Goal: Task Accomplishment & Management: Use online tool/utility

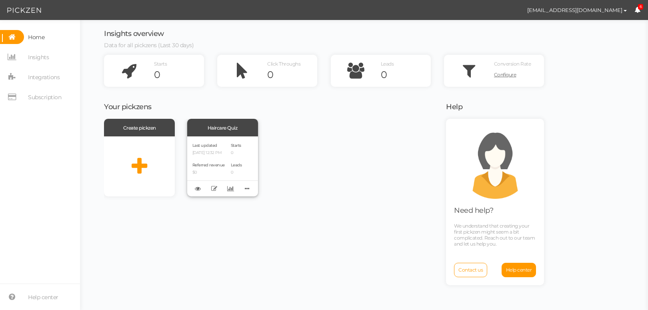
click at [257, 161] on div "Last updated [DATE] 12:32 PM Referred revenue $0 Starts 0 Leads 0" at bounding box center [222, 166] width 71 height 60
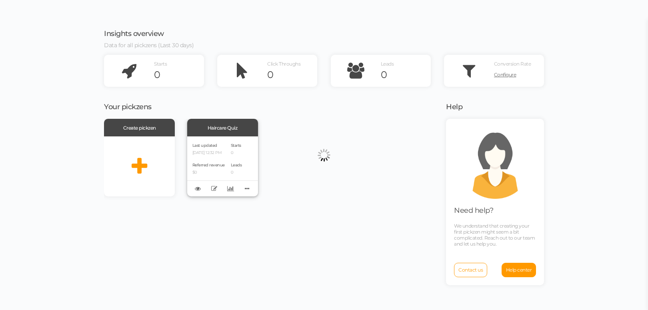
click at [224, 160] on body "× Close A wider screen is needed to use the Pickzen builder Insights overview D…" at bounding box center [324, 155] width 648 height 310
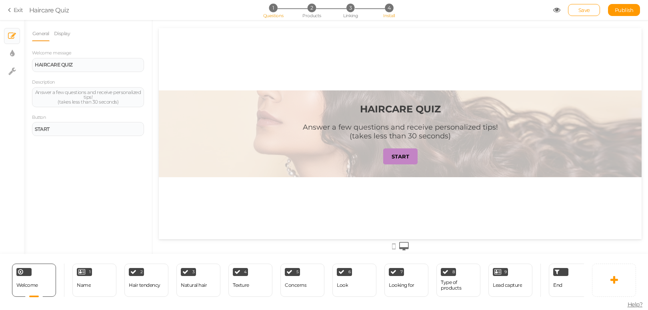
click at [384, 11] on li "4 Install" at bounding box center [388, 8] width 37 height 8
select select "pct"
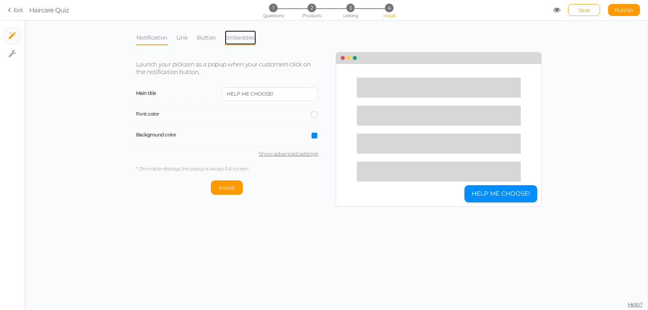
click at [231, 34] on link "Embedded" at bounding box center [240, 37] width 32 height 15
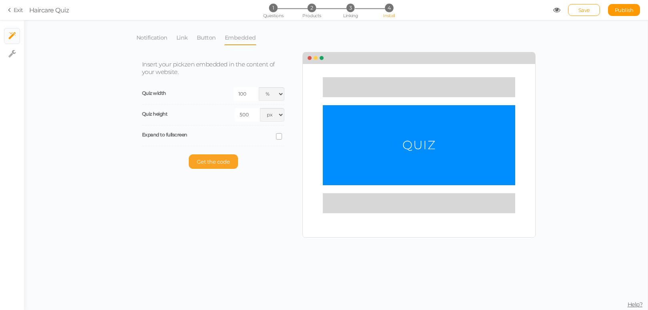
click at [225, 161] on span "Get the code" at bounding box center [213, 161] width 33 height 6
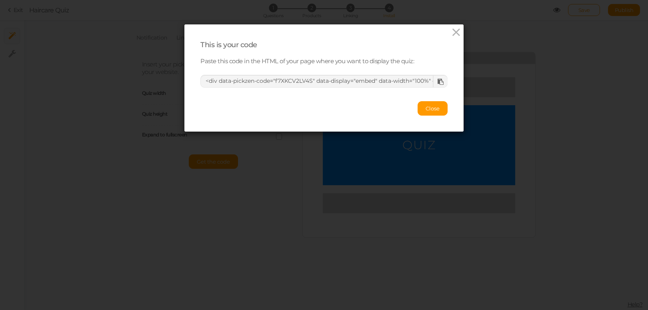
click at [444, 32] on div "This is your code Paste this code in the HTML of your page where you want to di…" at bounding box center [323, 77] width 279 height 107
click at [446, 30] on div "This is your code Paste this code in the HTML of your page where you want to di…" at bounding box center [323, 77] width 279 height 107
click at [459, 33] on div "This is your code Paste this code in the HTML of your page where you want to di…" at bounding box center [323, 77] width 279 height 107
click at [454, 34] on icon at bounding box center [457, 32] width 12 height 12
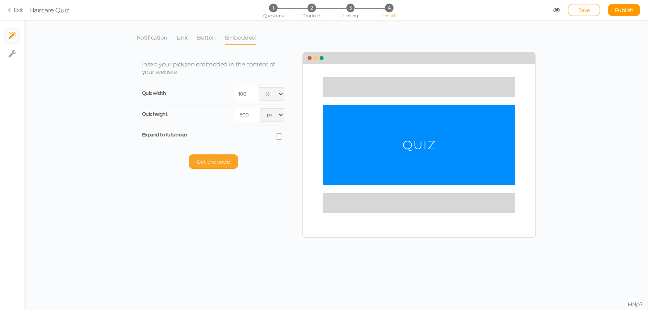
click at [218, 158] on span "Get the code" at bounding box center [213, 161] width 33 height 6
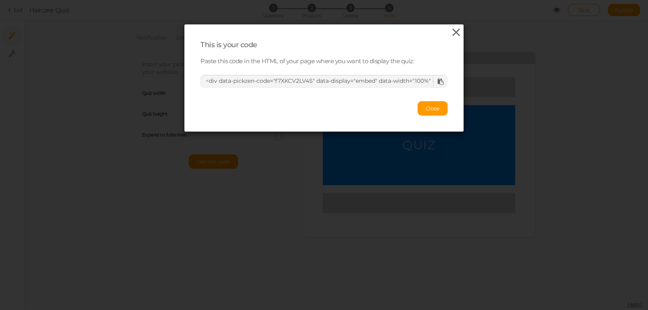
click at [452, 33] on icon at bounding box center [457, 32] width 12 height 12
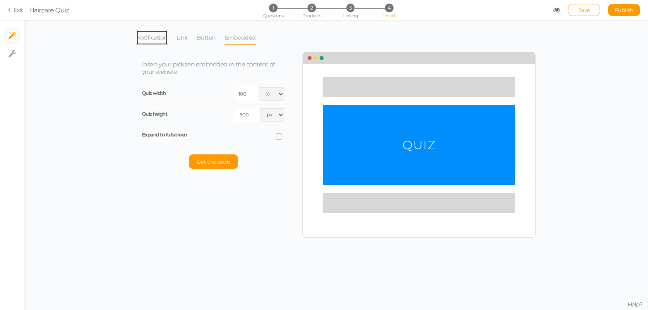
click at [149, 38] on link "Notification" at bounding box center [152, 37] width 32 height 15
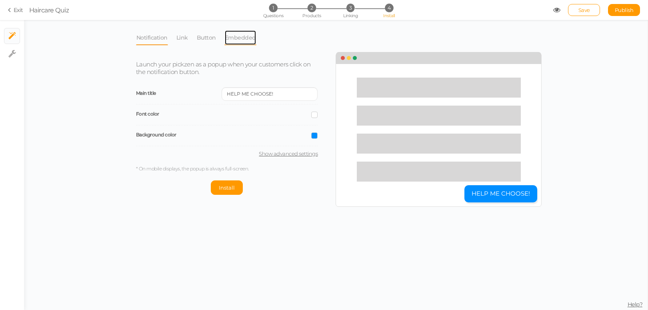
click at [240, 42] on link "Embedded" at bounding box center [240, 37] width 32 height 15
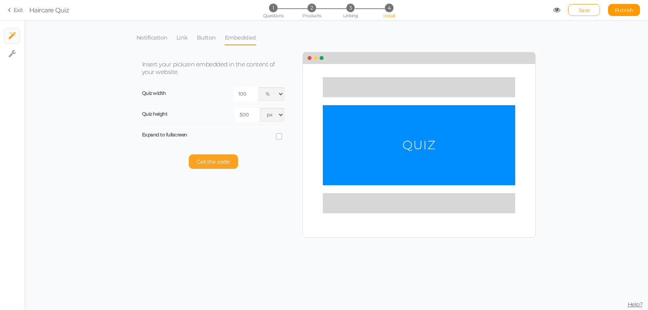
click at [220, 164] on button "Get the code" at bounding box center [213, 161] width 49 height 14
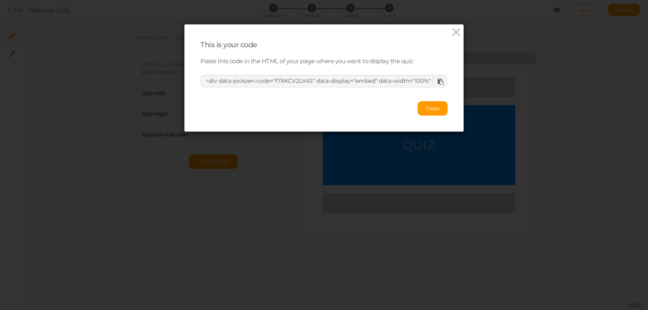
click at [438, 84] on icon at bounding box center [441, 82] width 6 height 6
click at [455, 30] on icon at bounding box center [457, 32] width 12 height 12
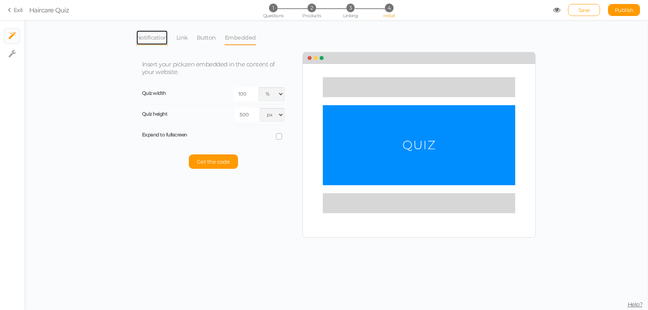
click at [142, 40] on link "Notification" at bounding box center [152, 37] width 32 height 15
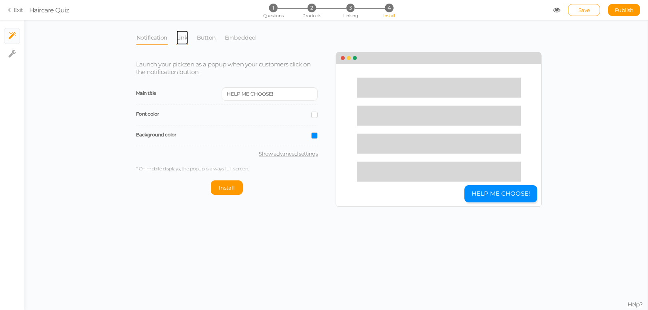
click at [183, 38] on link "Link" at bounding box center [182, 37] width 12 height 15
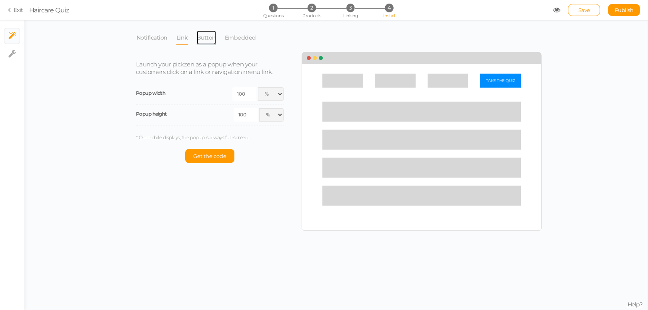
click at [206, 37] on link "Button" at bounding box center [206, 37] width 20 height 15
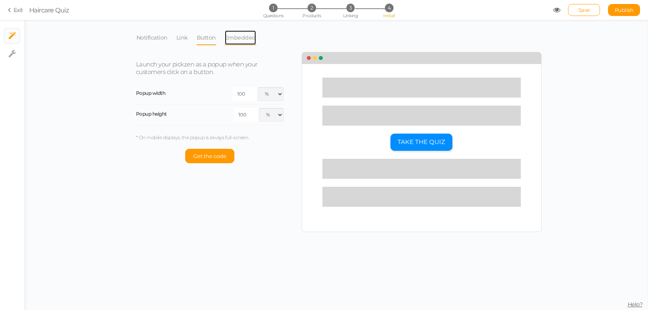
click at [248, 43] on link "Embedded" at bounding box center [240, 37] width 32 height 15
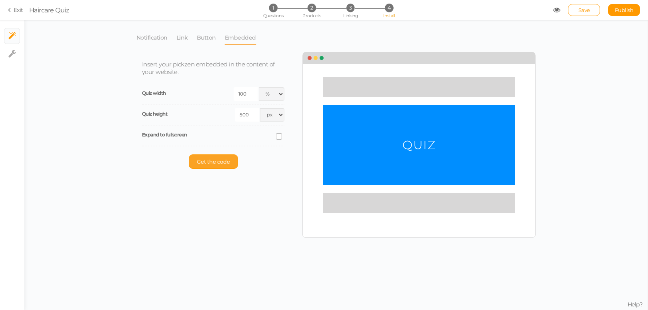
click at [211, 164] on span "Get the code" at bounding box center [213, 161] width 33 height 6
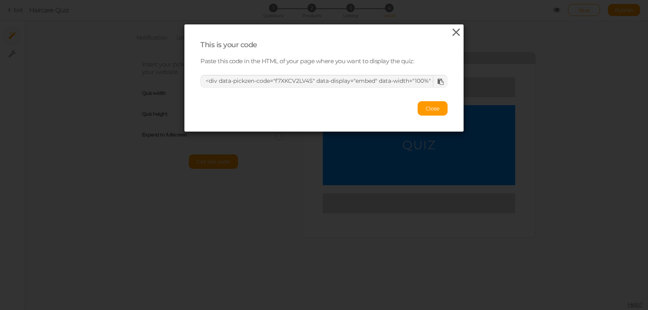
click at [453, 30] on icon at bounding box center [457, 32] width 12 height 12
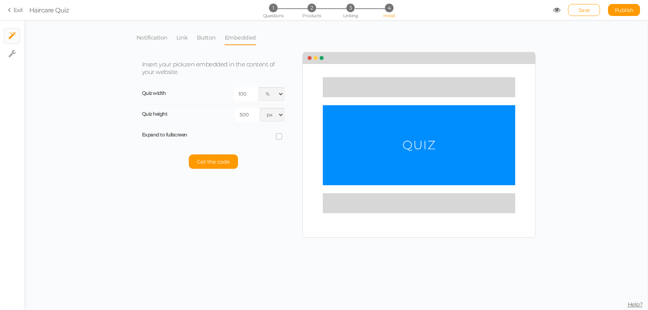
click at [10, 13] on icon at bounding box center [11, 9] width 6 height 7
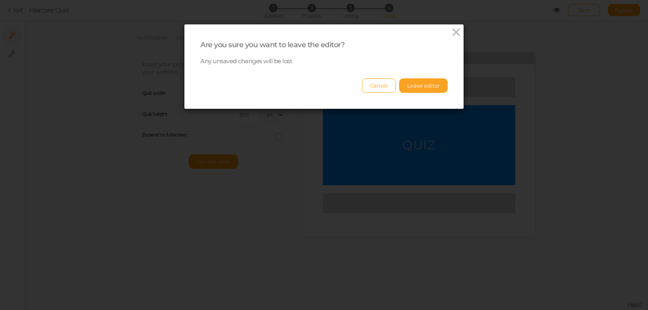
click at [427, 83] on button "Leave editor" at bounding box center [423, 85] width 48 height 14
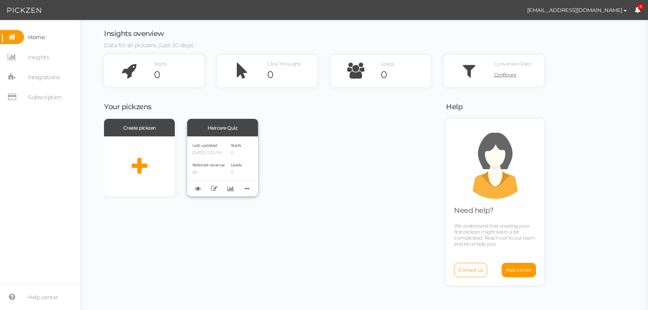
click at [220, 145] on div "Last updated [DATE] 12:32 PM" at bounding box center [208, 149] width 32 height 14
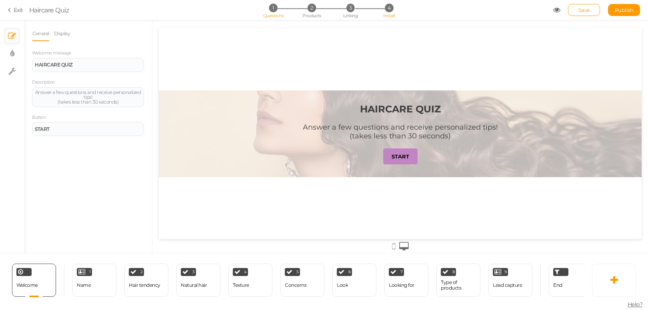
click at [390, 14] on span "Install" at bounding box center [389, 16] width 12 height 6
select select "pct"
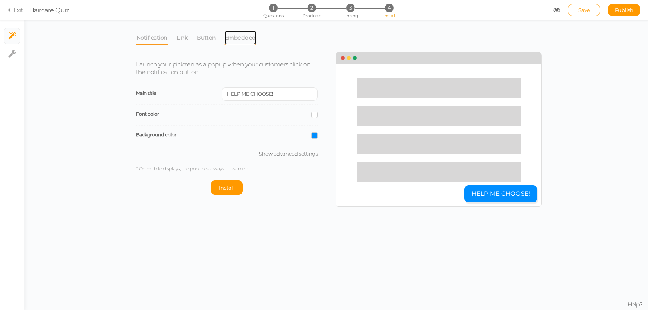
click at [247, 34] on link "Embedded" at bounding box center [240, 37] width 32 height 15
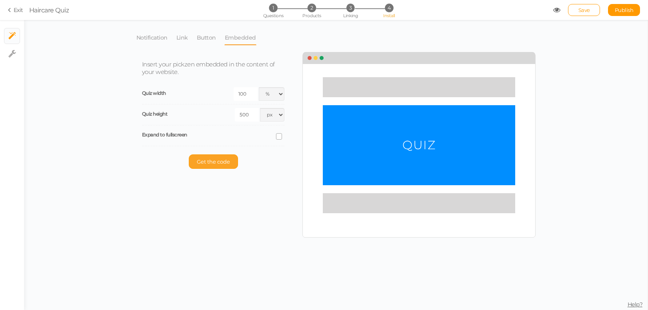
click at [223, 167] on button "Get the code" at bounding box center [213, 161] width 49 height 14
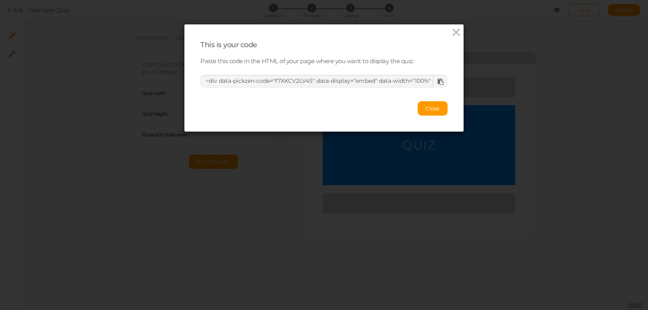
drag, startPoint x: 430, startPoint y: 112, endPoint x: 421, endPoint y: 156, distance: 44.8
click at [421, 156] on div "This is your code Paste this code in the HTML of your page where you want to di…" at bounding box center [324, 155] width 648 height 310
click at [438, 83] on icon at bounding box center [441, 82] width 6 height 6
click at [208, 187] on div "This is your code Paste this code in the HTML of your page where you want to di…" at bounding box center [324, 155] width 648 height 310
click at [451, 32] on icon at bounding box center [457, 32] width 12 height 12
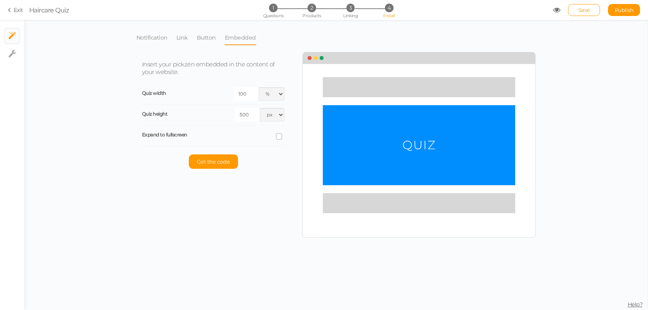
drag, startPoint x: 617, startPoint y: 8, endPoint x: 616, endPoint y: 12, distance: 4.7
click at [617, 9] on span "Publish" at bounding box center [624, 10] width 19 height 6
click at [7, 11] on section "Exit Haircare Quiz 1 Questions 2 Products 3 Linking 4 Install Save Publish View…" at bounding box center [324, 10] width 648 height 20
click at [11, 12] on icon at bounding box center [11, 9] width 6 height 7
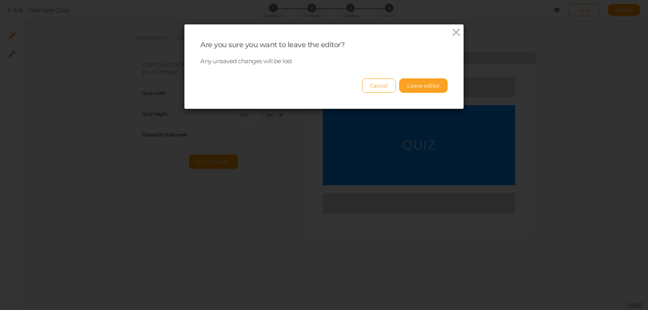
click at [415, 84] on button "Leave editor" at bounding box center [423, 85] width 48 height 14
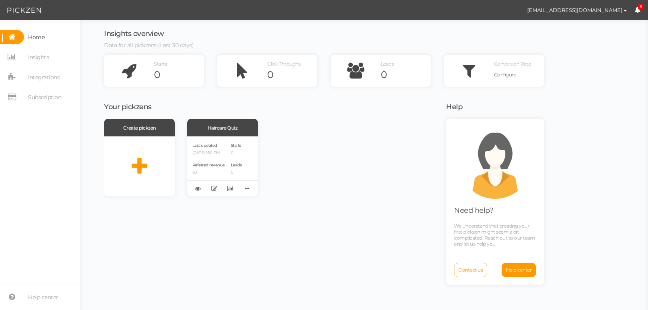
click at [4, 158] on section "Home Insights Integrations Subscription Help center" at bounding box center [40, 165] width 80 height 290
click at [231, 149] on div "Starts 0" at bounding box center [236, 149] width 11 height 14
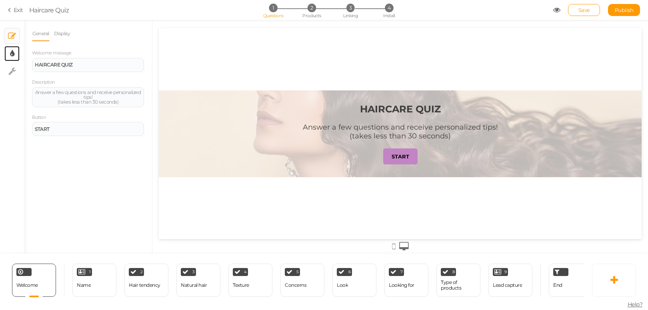
click at [9, 54] on link "× Display settings" at bounding box center [11, 53] width 15 height 15
select select "2"
select select "montserrat"
select select "fade"
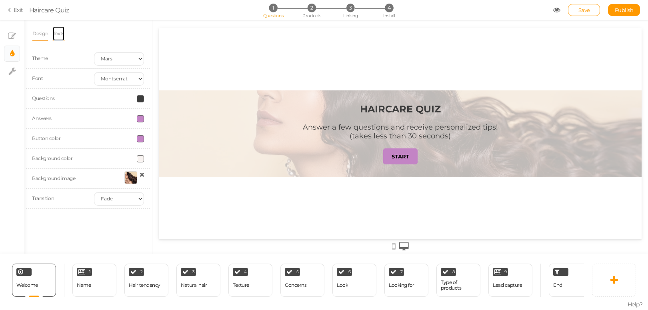
click at [64, 33] on link "Texts" at bounding box center [58, 33] width 12 height 15
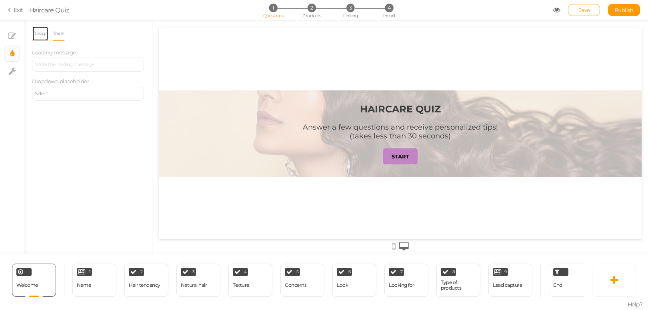
click at [46, 35] on link "Design" at bounding box center [40, 33] width 16 height 15
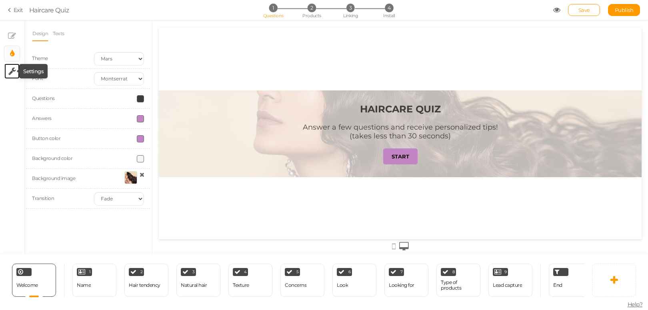
click at [8, 70] on icon at bounding box center [12, 71] width 8 height 8
select select "en"
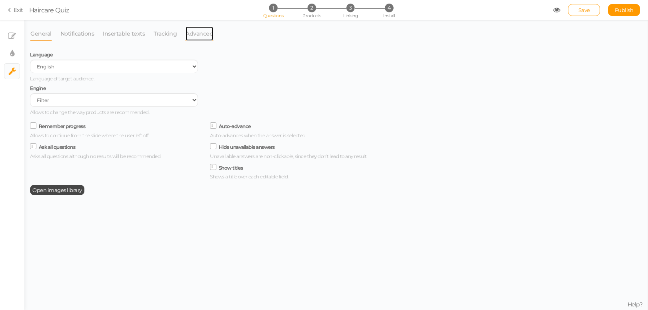
click at [194, 36] on link "Advanced" at bounding box center [199, 33] width 28 height 15
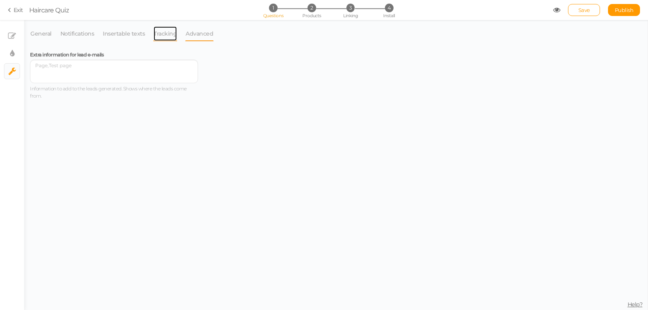
click at [171, 36] on link "Tracking" at bounding box center [165, 33] width 24 height 15
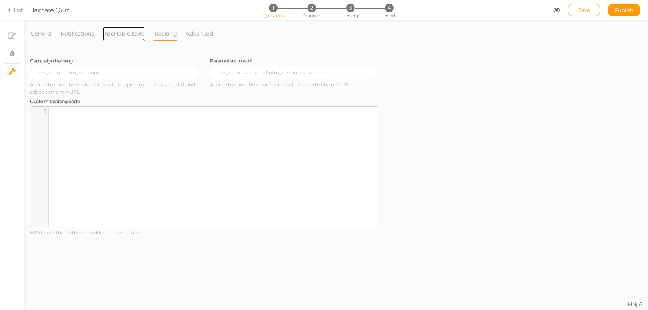
click at [120, 38] on link "Insertable texts" at bounding box center [123, 33] width 43 height 15
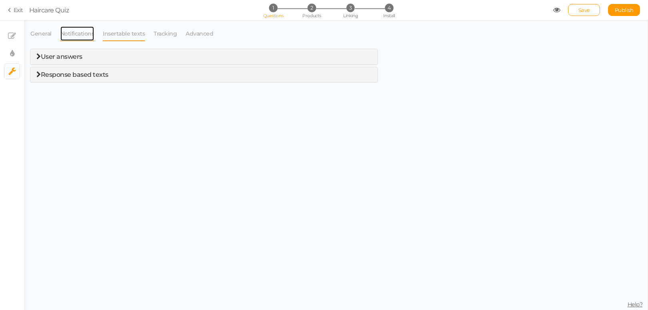
click at [77, 38] on link "Notifications" at bounding box center [77, 33] width 35 height 15
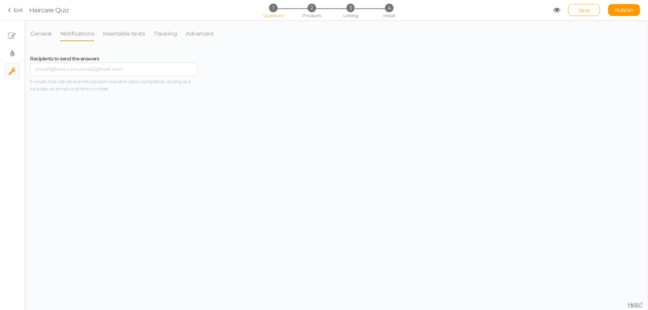
click at [10, 14] on section "Exit Haircare Quiz 1 Questions 2 Products 3 Linking 4 Install Save Publish View…" at bounding box center [324, 10] width 648 height 20
click at [9, 10] on icon at bounding box center [11, 9] width 6 height 7
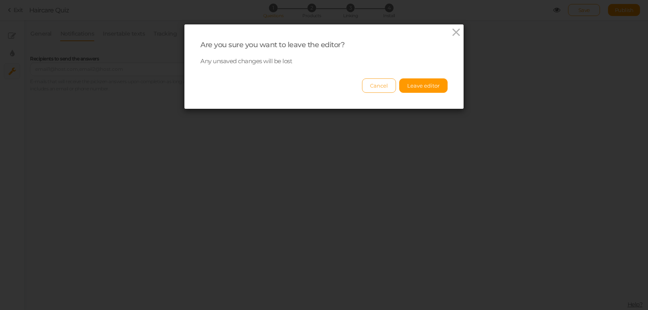
click at [372, 81] on button "Cancel" at bounding box center [379, 85] width 34 height 14
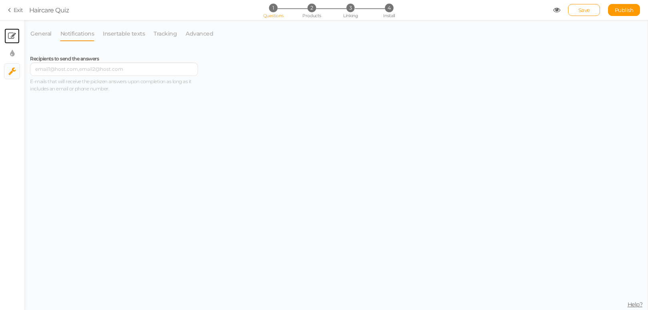
click at [4, 35] on link "× Slides" at bounding box center [11, 35] width 15 height 15
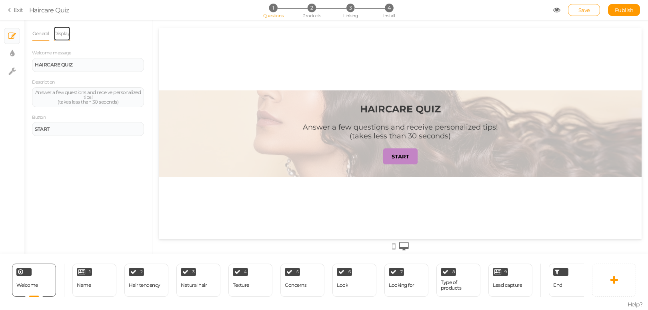
click at [61, 36] on link "Display" at bounding box center [62, 33] width 17 height 15
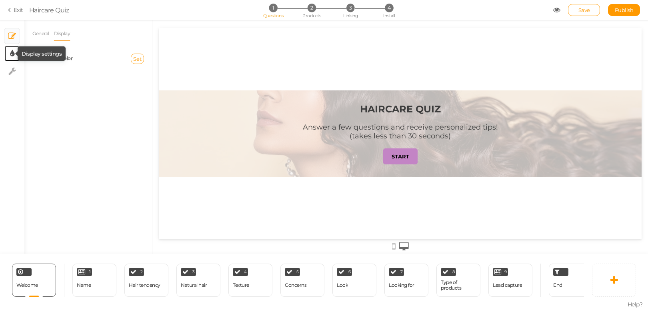
click at [11, 56] on icon at bounding box center [12, 54] width 4 height 8
select select "2"
select select "montserrat"
select select "fade"
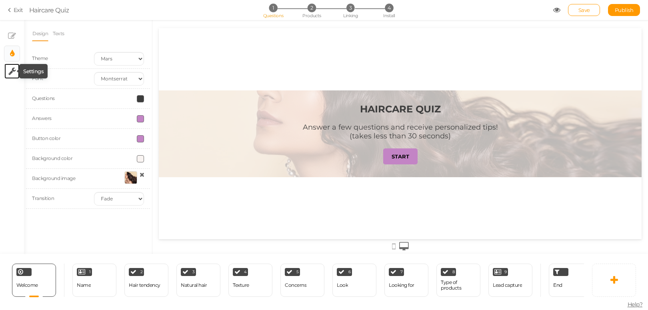
click at [8, 70] on icon at bounding box center [12, 71] width 8 height 8
select select "en"
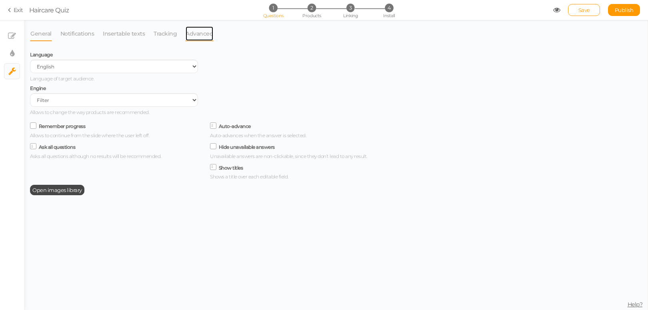
click at [208, 36] on link "Advanced" at bounding box center [199, 33] width 28 height 15
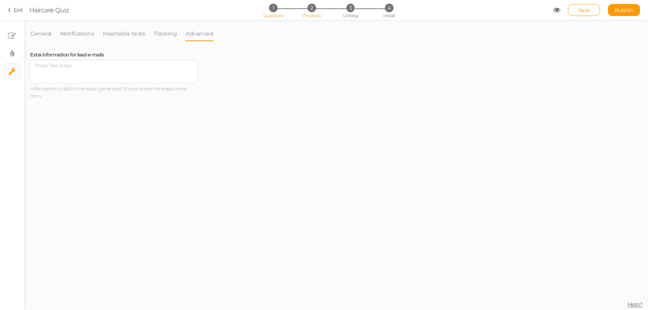
click at [312, 16] on span "Products" at bounding box center [311, 16] width 19 height 6
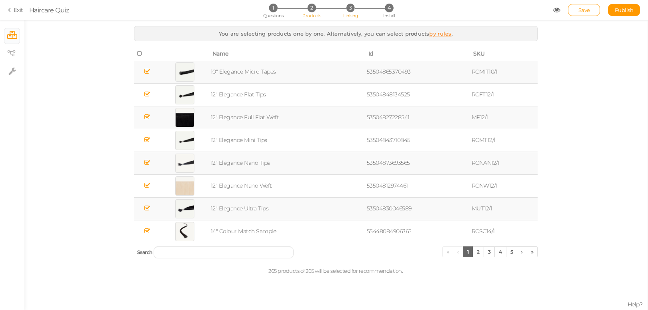
click at [348, 9] on span "3" at bounding box center [350, 8] width 8 height 8
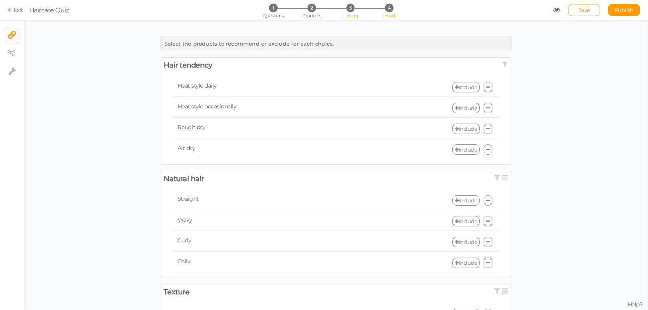
click at [391, 13] on span "Install" at bounding box center [389, 16] width 12 height 6
select select "pct"
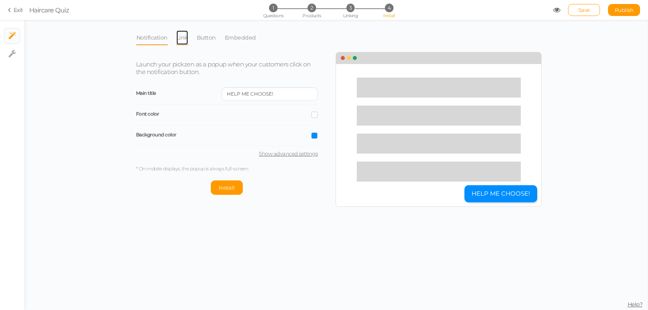
click at [176, 43] on link "Link" at bounding box center [182, 37] width 12 height 15
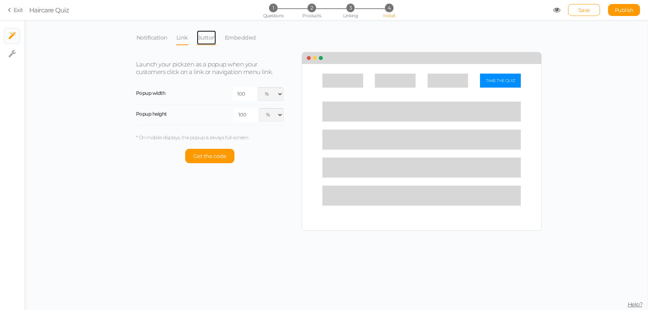
click at [200, 38] on link "Button" at bounding box center [206, 37] width 20 height 15
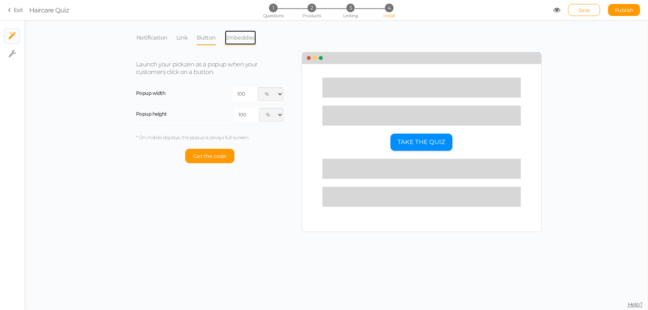
click at [235, 39] on link "Embedded" at bounding box center [240, 37] width 32 height 15
